Goal: Task Accomplishment & Management: Manage account settings

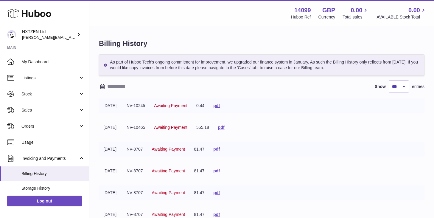
select select "***"
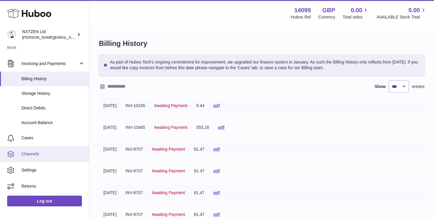
scroll to position [3, 0]
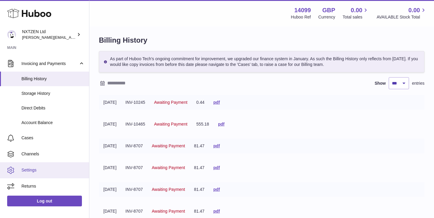
click at [42, 170] on span "Settings" at bounding box center [52, 170] width 63 height 6
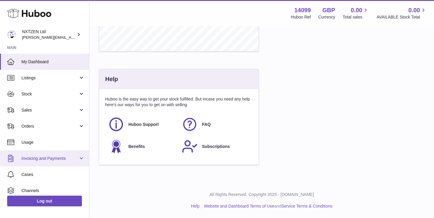
scroll to position [37, 0]
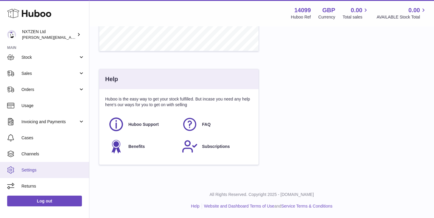
click at [27, 170] on span "Settings" at bounding box center [52, 170] width 63 height 6
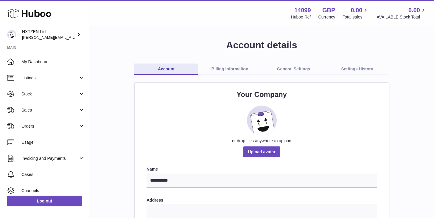
click at [235, 69] on link "Billing Information" at bounding box center [230, 68] width 64 height 11
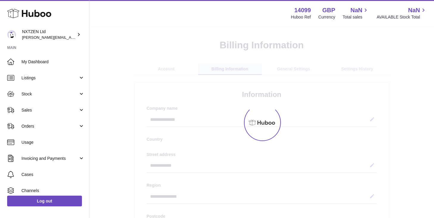
select select "**"
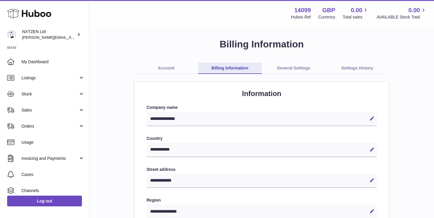
scroll to position [0, 0]
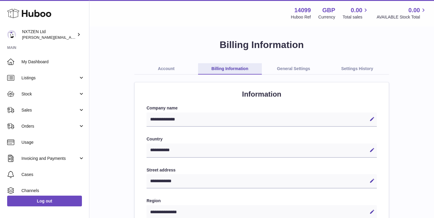
click at [299, 69] on link "General Settings" at bounding box center [294, 68] width 64 height 11
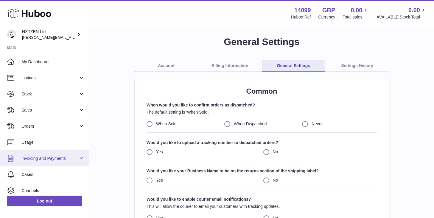
click at [59, 156] on span "Invoicing and Payments" at bounding box center [49, 158] width 57 height 6
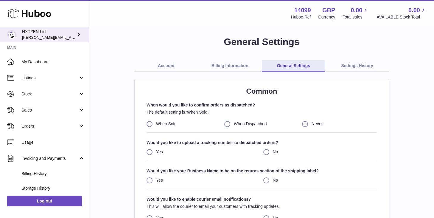
click at [59, 34] on div "NXTZEN Ltd [PERSON_NAME][EMAIL_ADDRESS][DOMAIN_NAME]" at bounding box center [49, 34] width 54 height 11
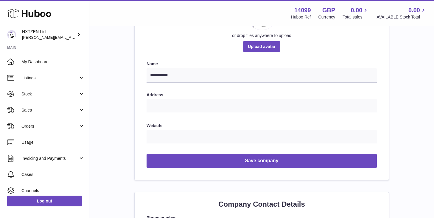
scroll to position [105, 0]
